Goal: Information Seeking & Learning: Learn about a topic

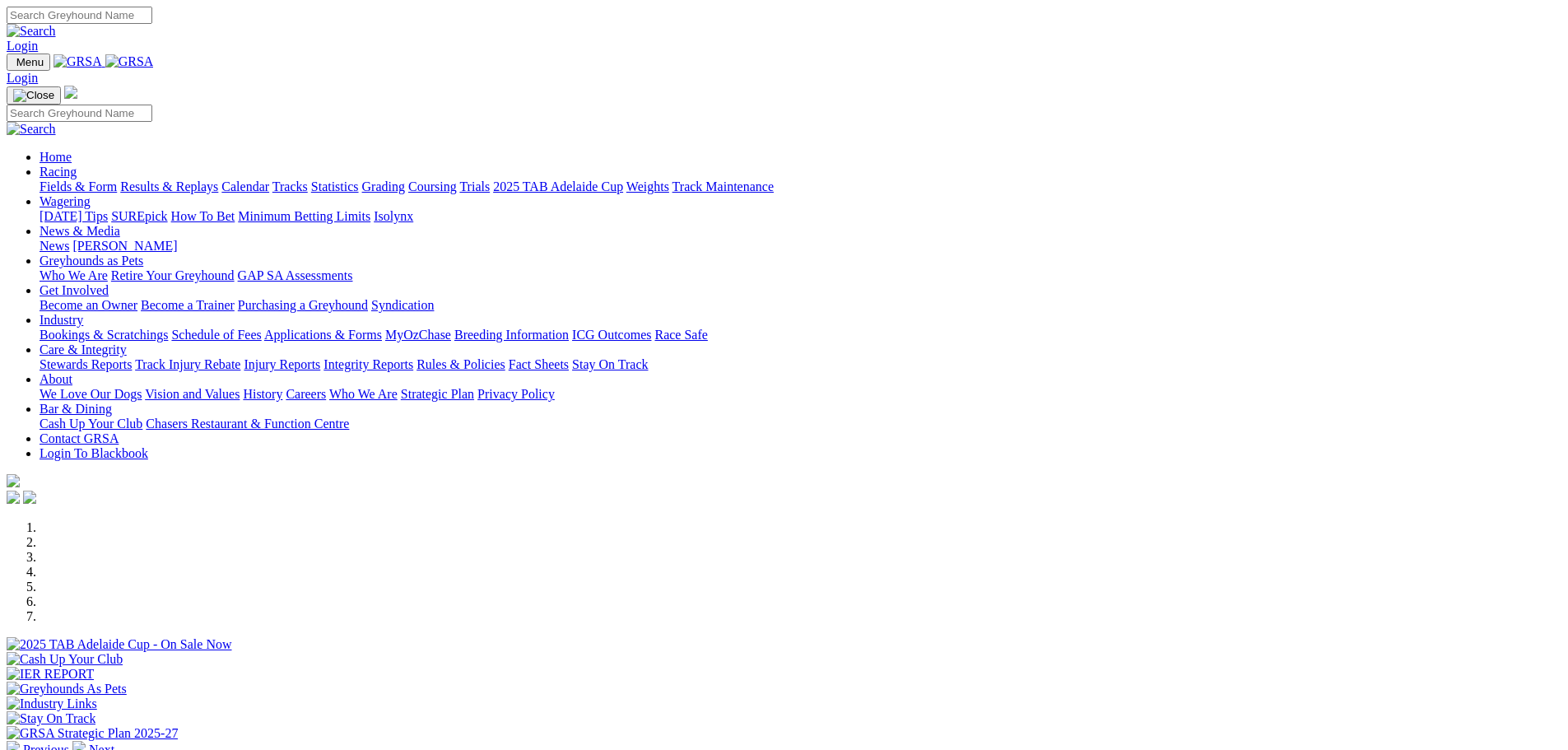
scroll to position [576, 0]
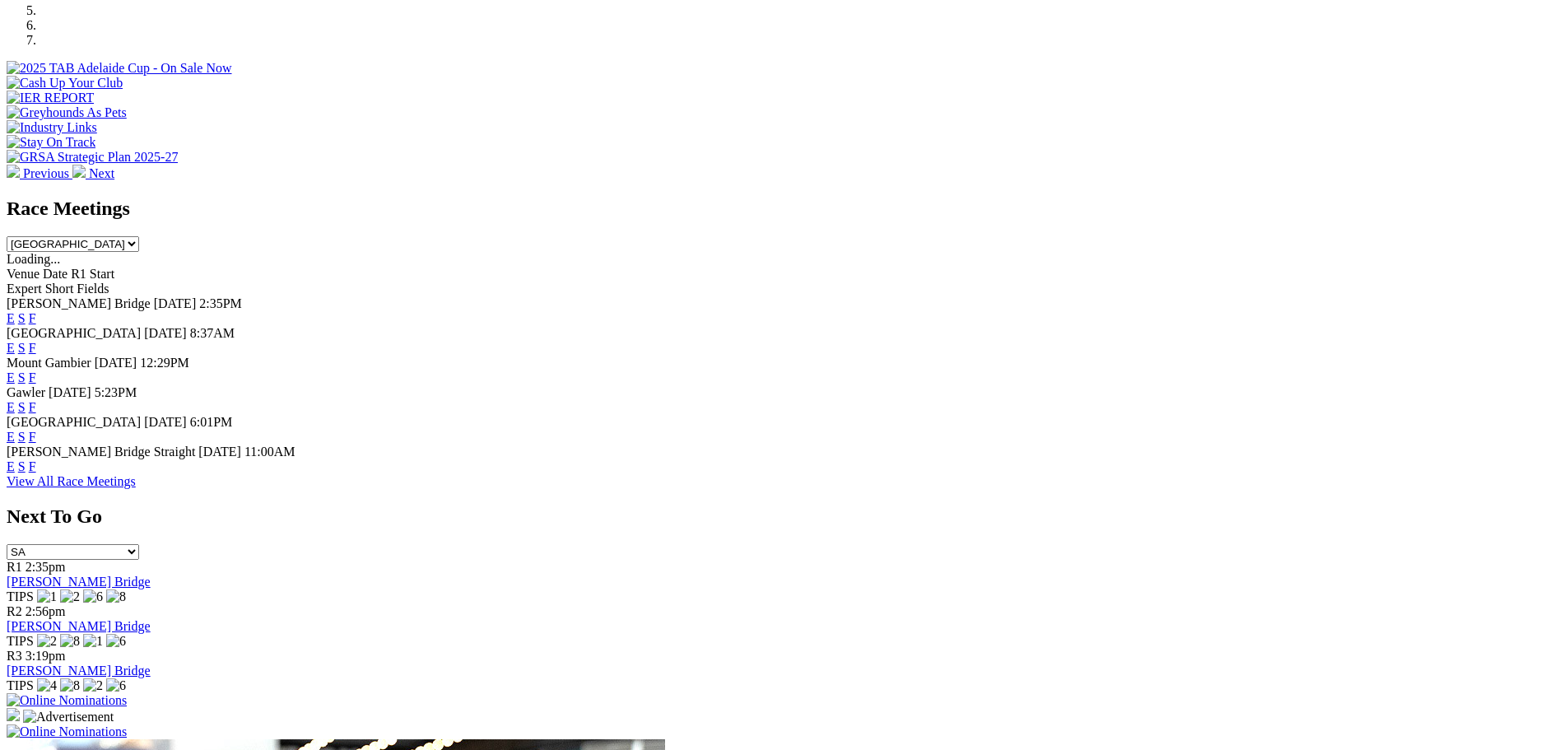
click at [37, 400] on link "F" at bounding box center [32, 407] width 8 height 14
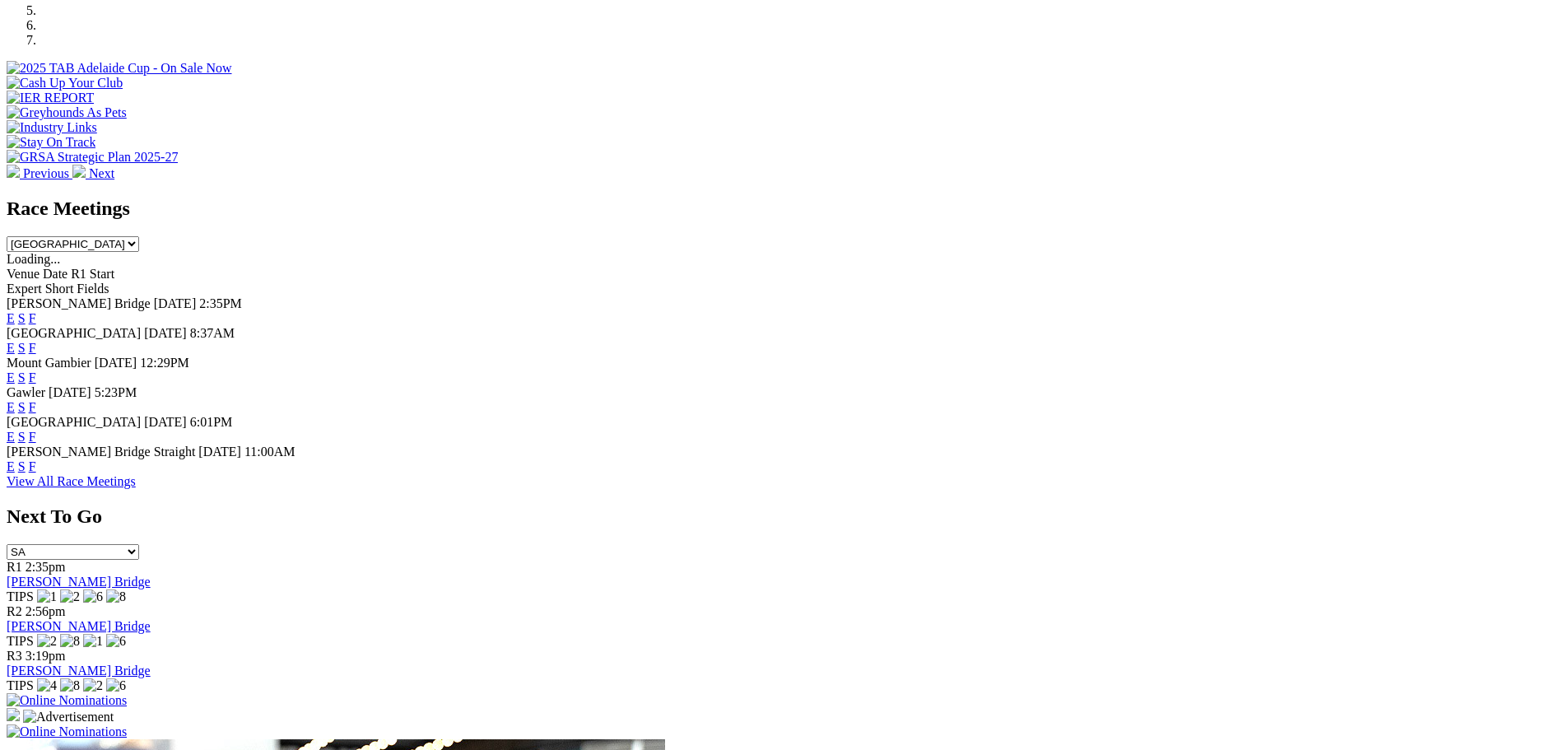
click at [37, 470] on link "F" at bounding box center [32, 467] width 8 height 14
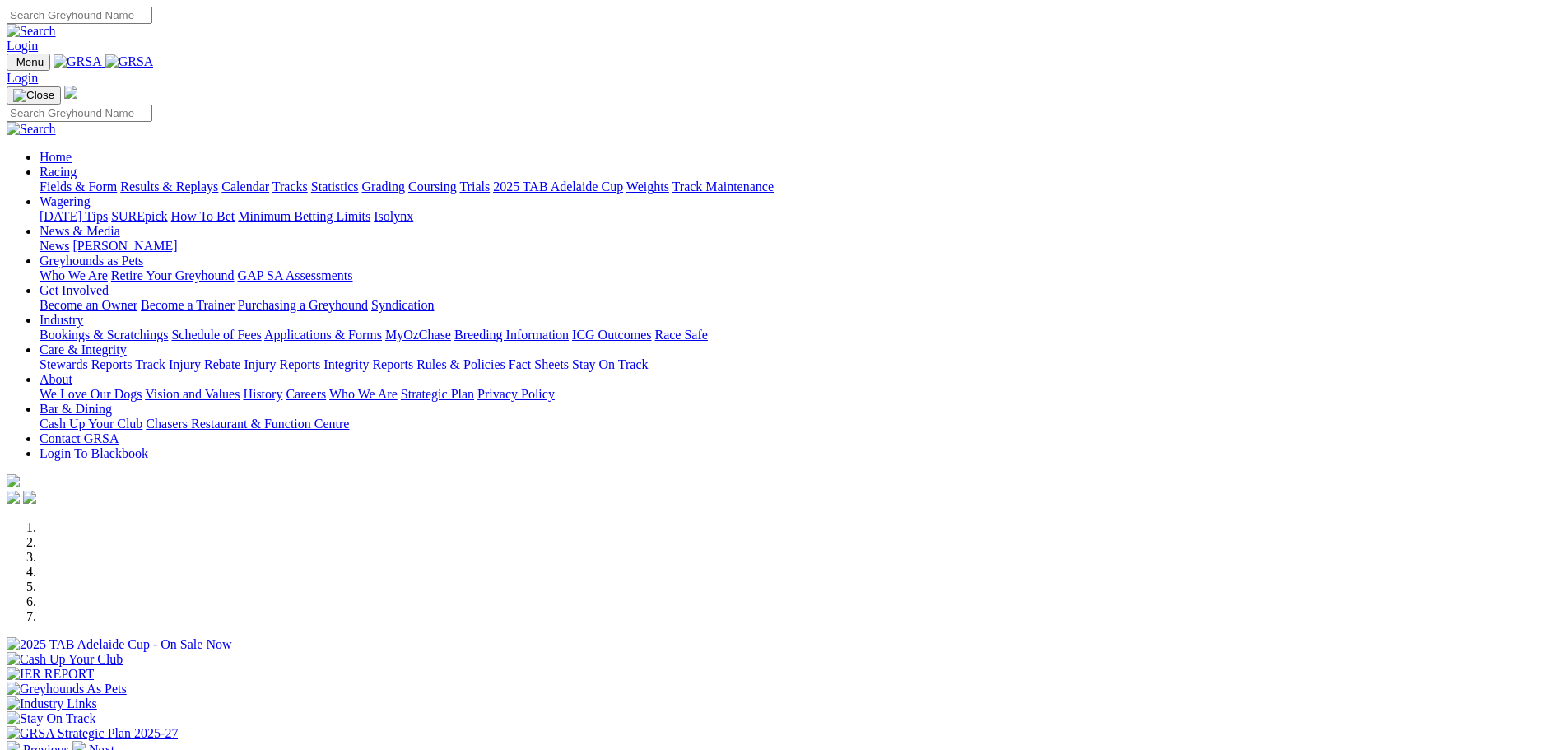
scroll to position [1482, 0]
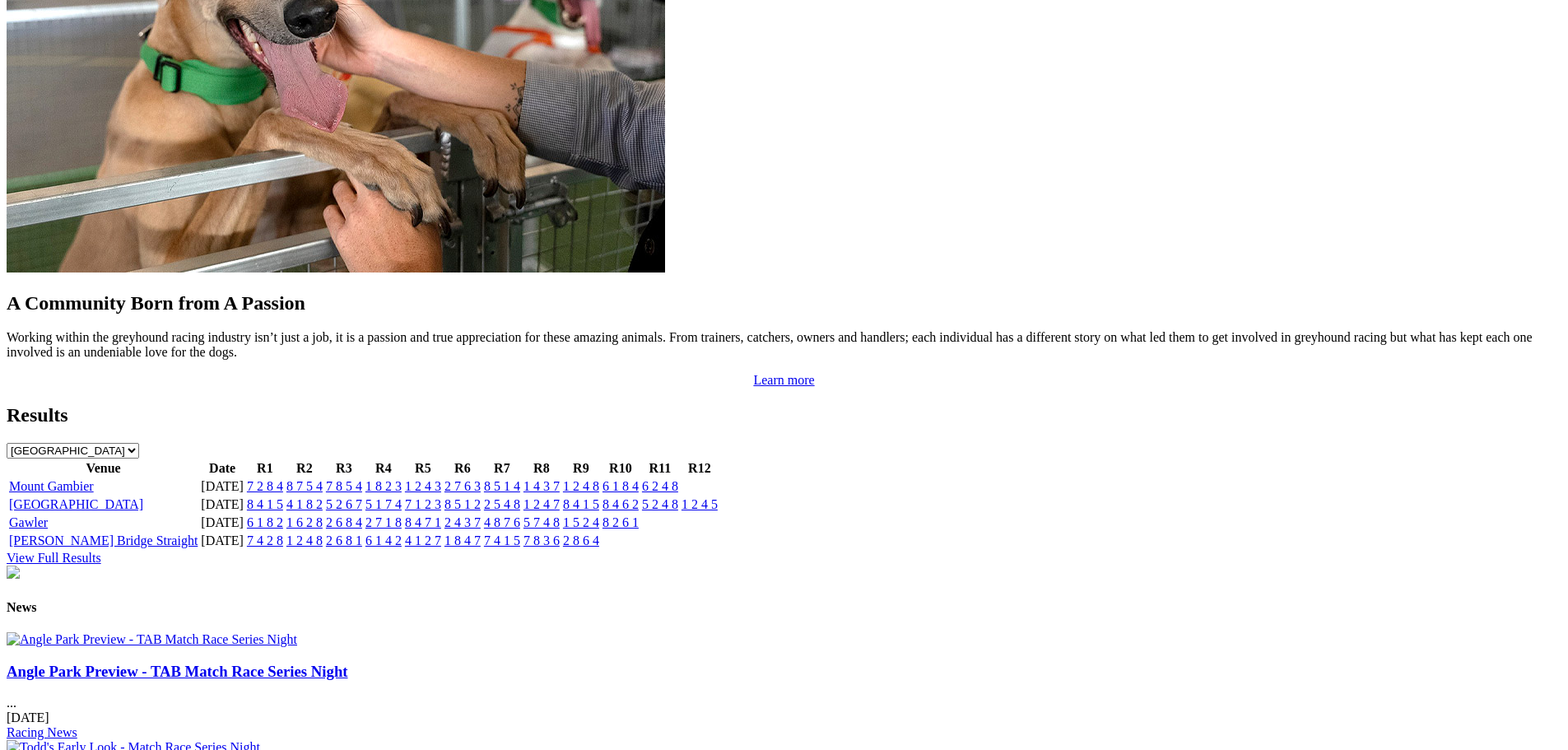
click at [143, 497] on link "[GEOGRAPHIC_DATA]" at bounding box center [77, 504] width 134 height 14
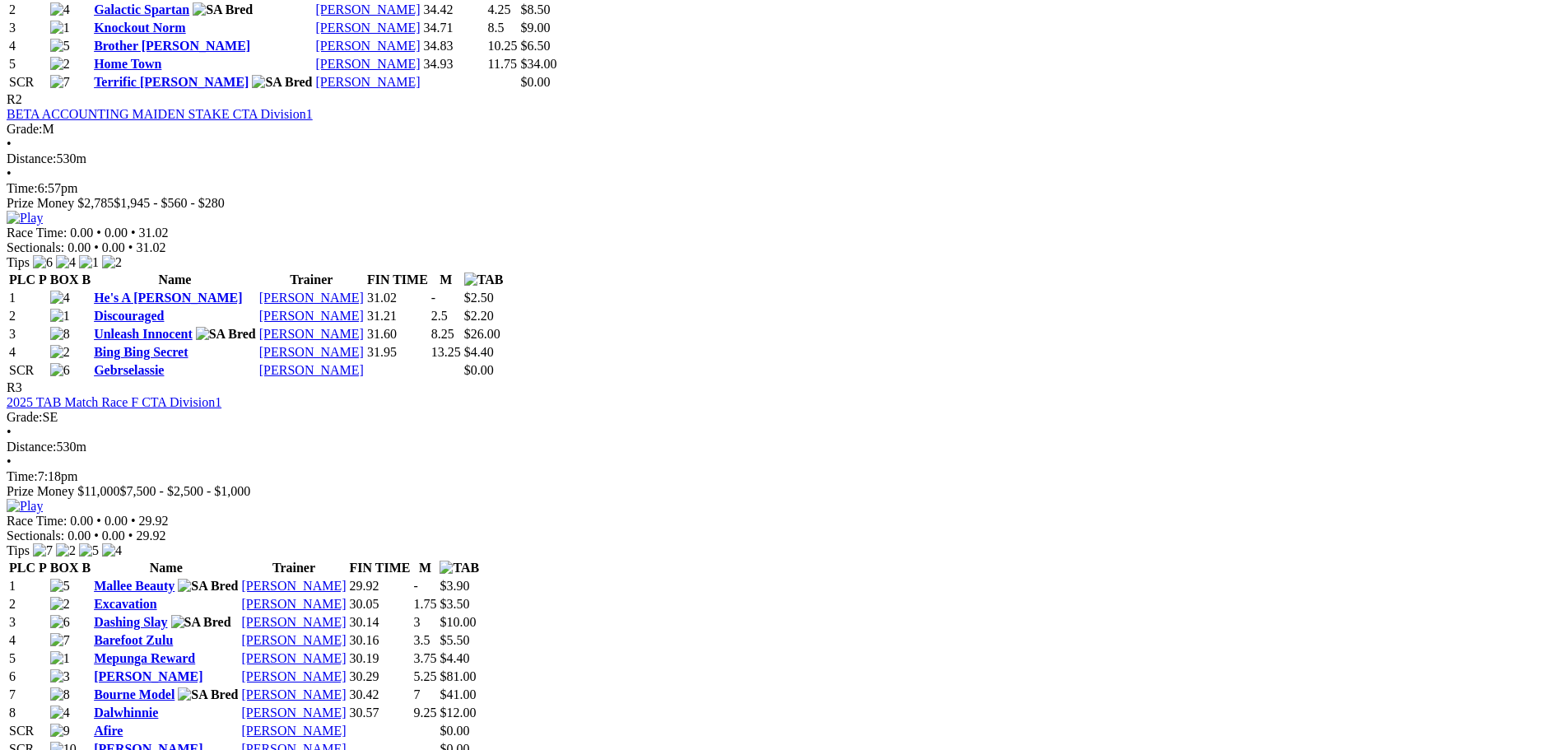
scroll to position [1153, 0]
